Goal: Task Accomplishment & Management: Manage account settings

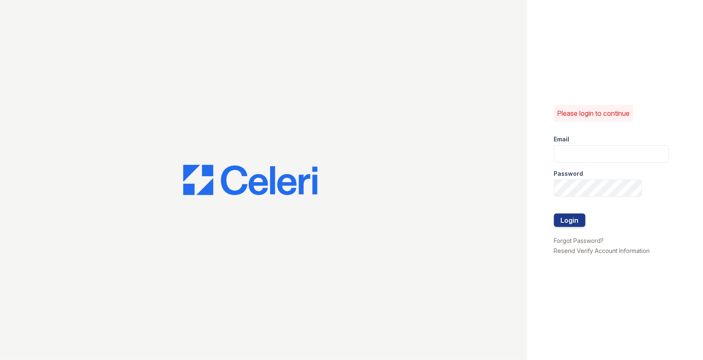
click at [572, 236] on li "Forgot Password?" at bounding box center [602, 240] width 96 height 10
click at [572, 237] on link "Forgot Password?" at bounding box center [579, 240] width 50 height 7
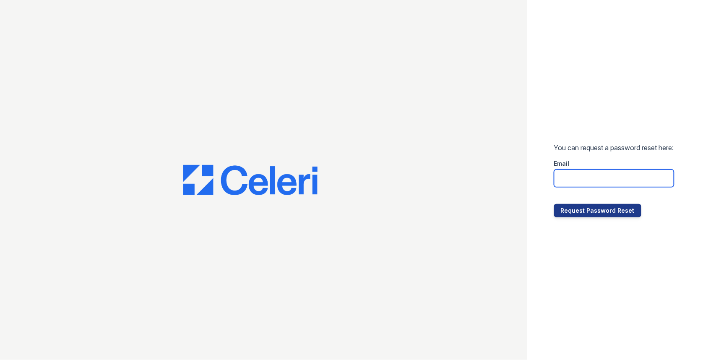
click at [585, 182] on input "email" at bounding box center [614, 178] width 120 height 18
paste input "[EMAIL_ADDRESS][DOMAIN_NAME]"
type input "[EMAIL_ADDRESS][DOMAIN_NAME]"
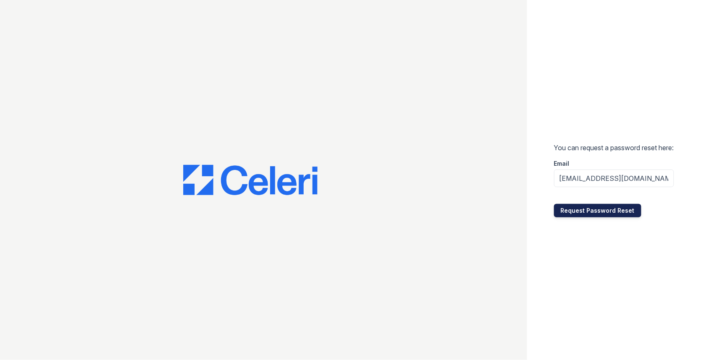
click at [590, 215] on button "Request Password Reset" at bounding box center [597, 210] width 87 height 13
